Goal: Obtain resource: Download file/media

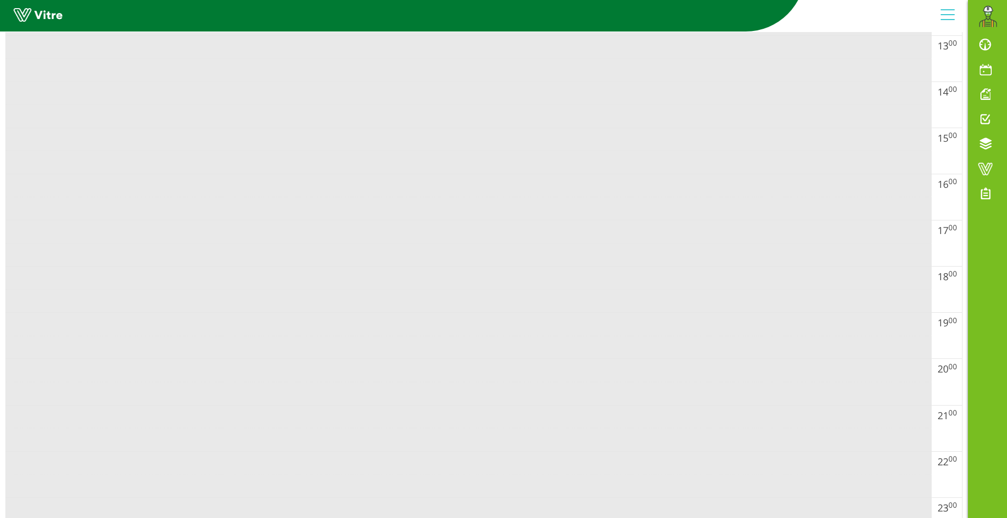
scroll to position [380, 0]
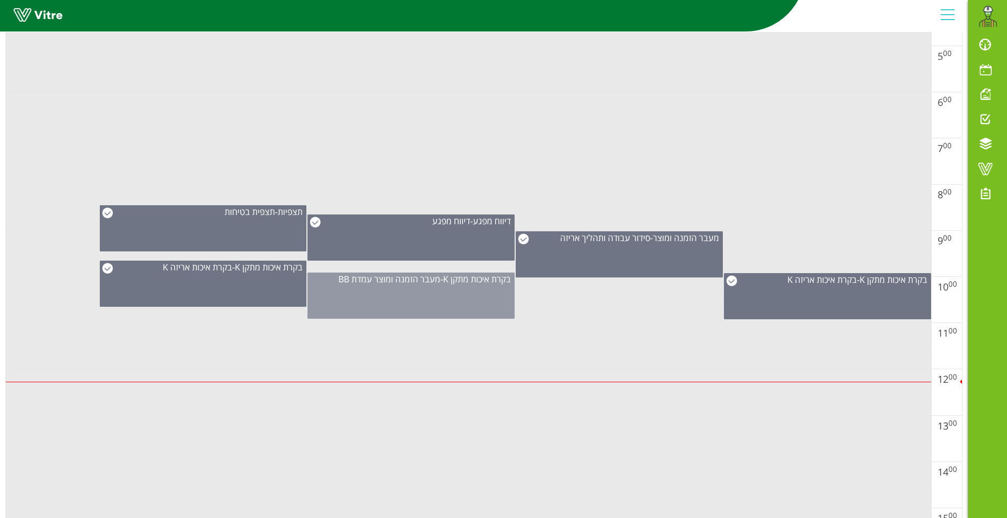
click at [405, 295] on div "בקרת איכות מתקן K - מעבר הזמנה ומוצר עמדת BB" at bounding box center [411, 295] width 207 height 46
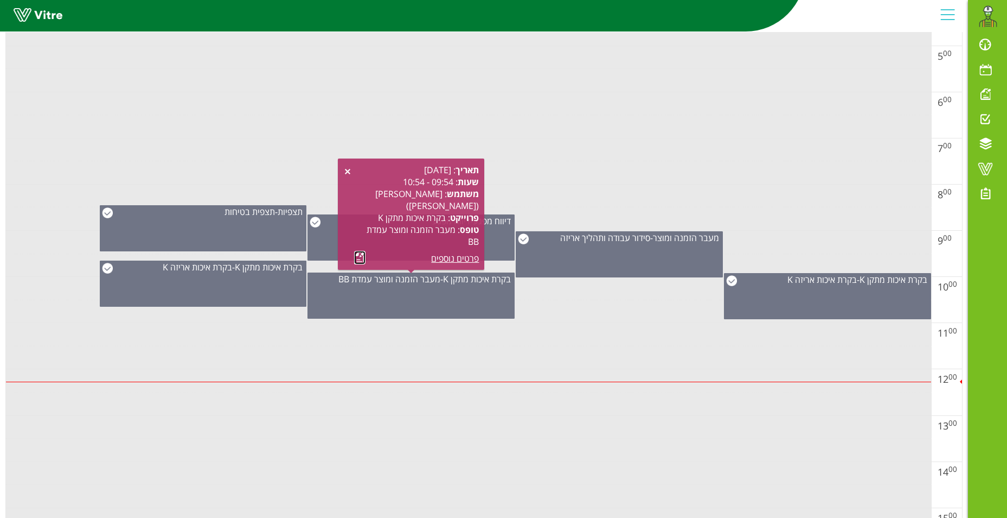
click at [358, 262] on link at bounding box center [359, 258] width 11 height 14
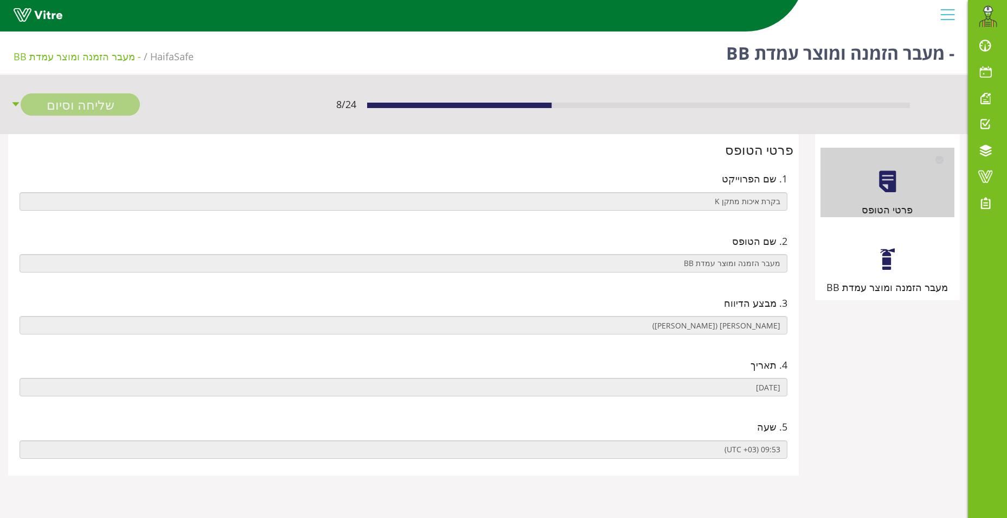
click at [888, 255] on div at bounding box center [888, 259] width 24 height 24
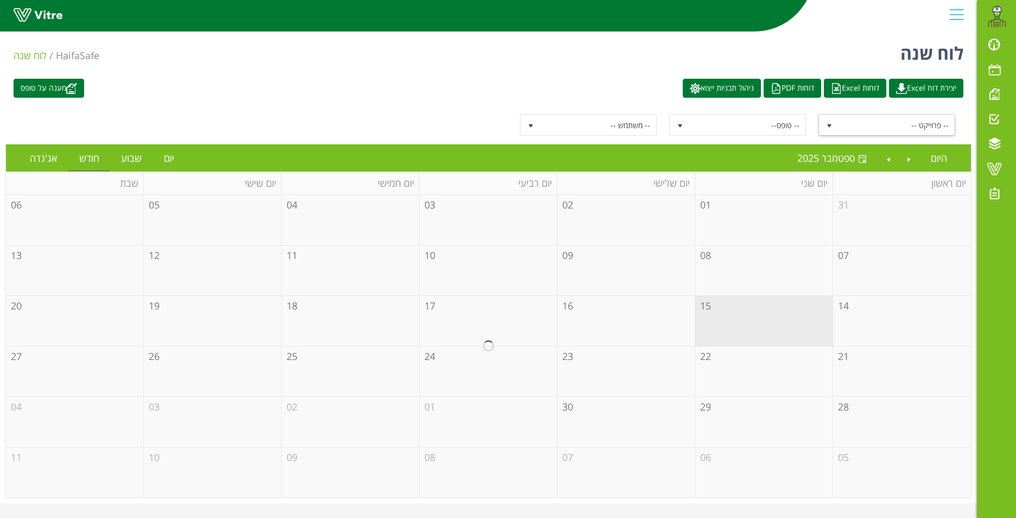
click at [830, 122] on span "select" at bounding box center [829, 126] width 9 height 9
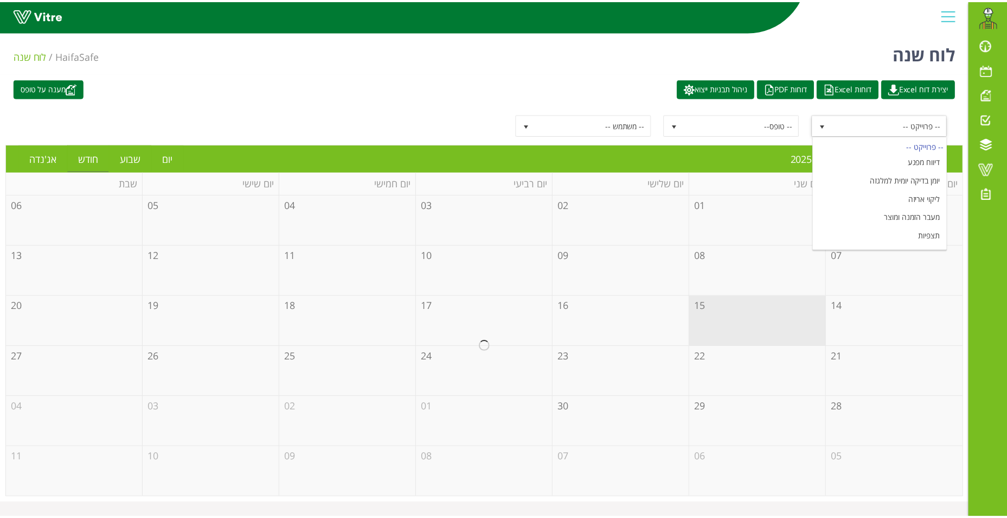
scroll to position [127, 0]
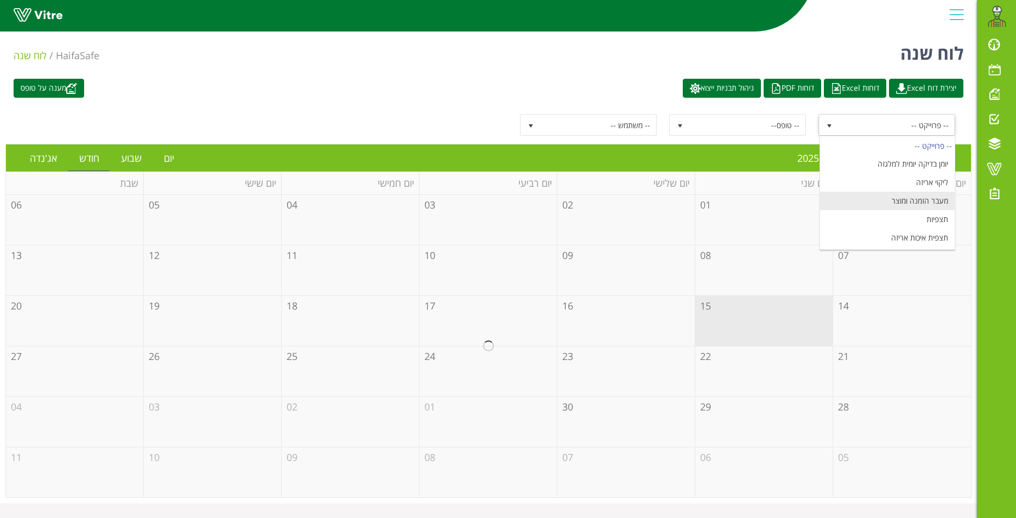
click at [911, 199] on li "מעבר הזמנה ומוצר" at bounding box center [887, 201] width 135 height 18
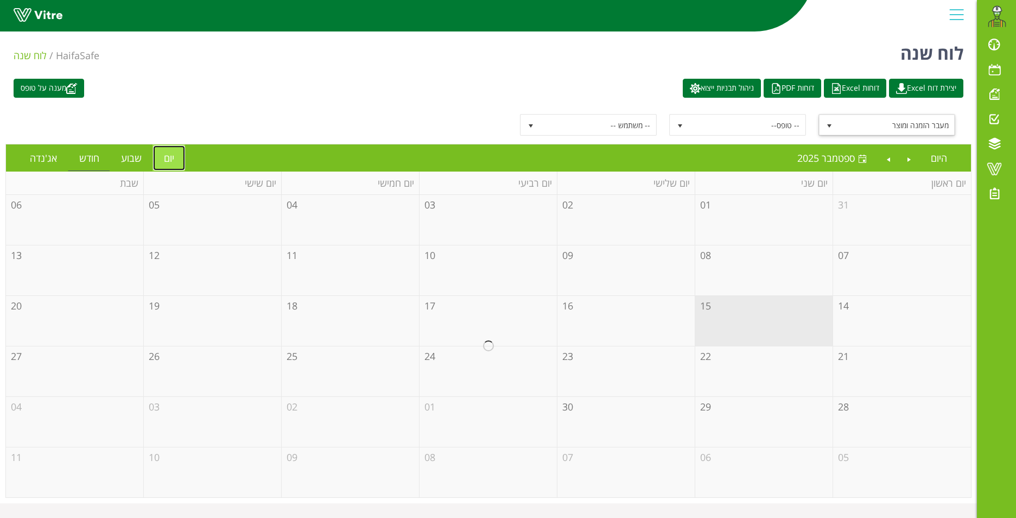
click at [163, 157] on link "יום" at bounding box center [169, 157] width 32 height 25
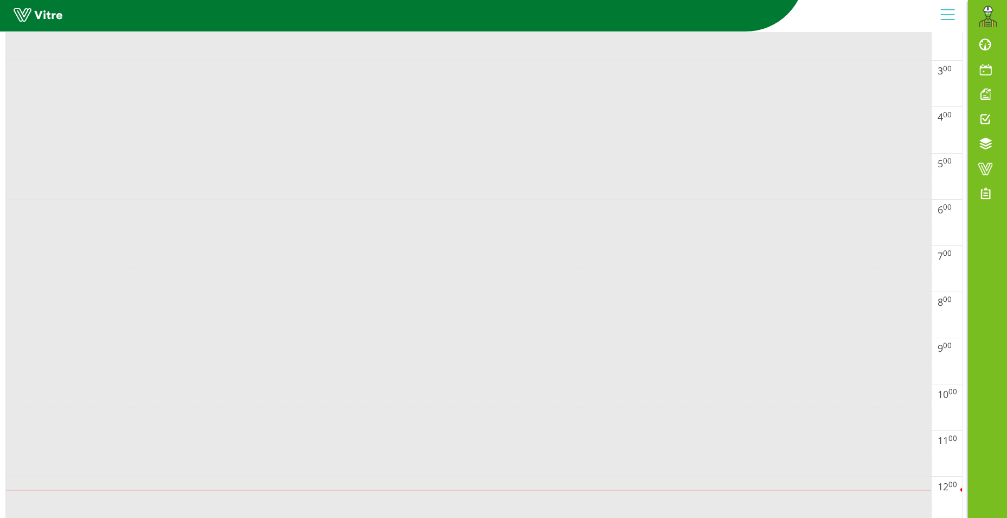
scroll to position [326, 0]
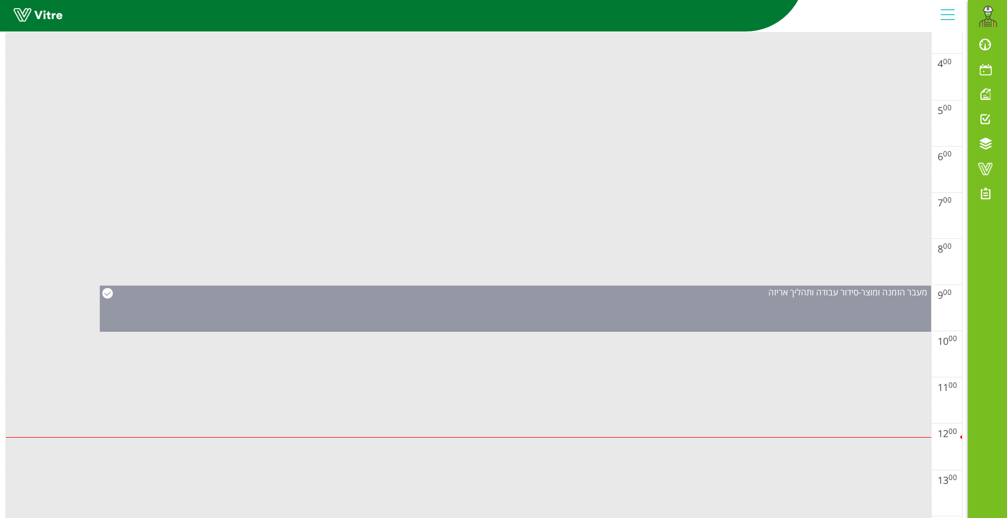
click at [692, 307] on div "מעבר הזמנה ומוצר - סידור עבודה ותהליך אריזה" at bounding box center [516, 308] width 832 height 46
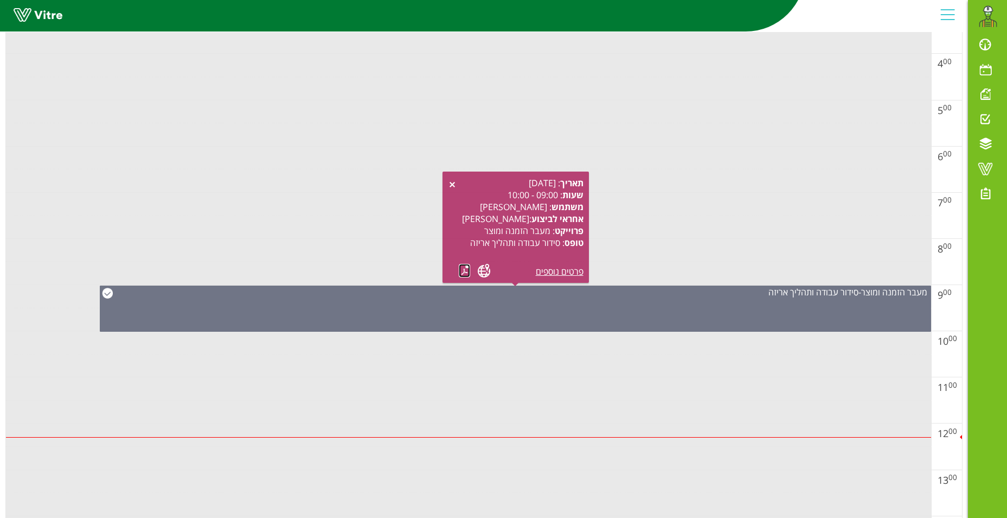
click at [460, 273] on link at bounding box center [464, 271] width 11 height 14
